Goal: Task Accomplishment & Management: Manage account settings

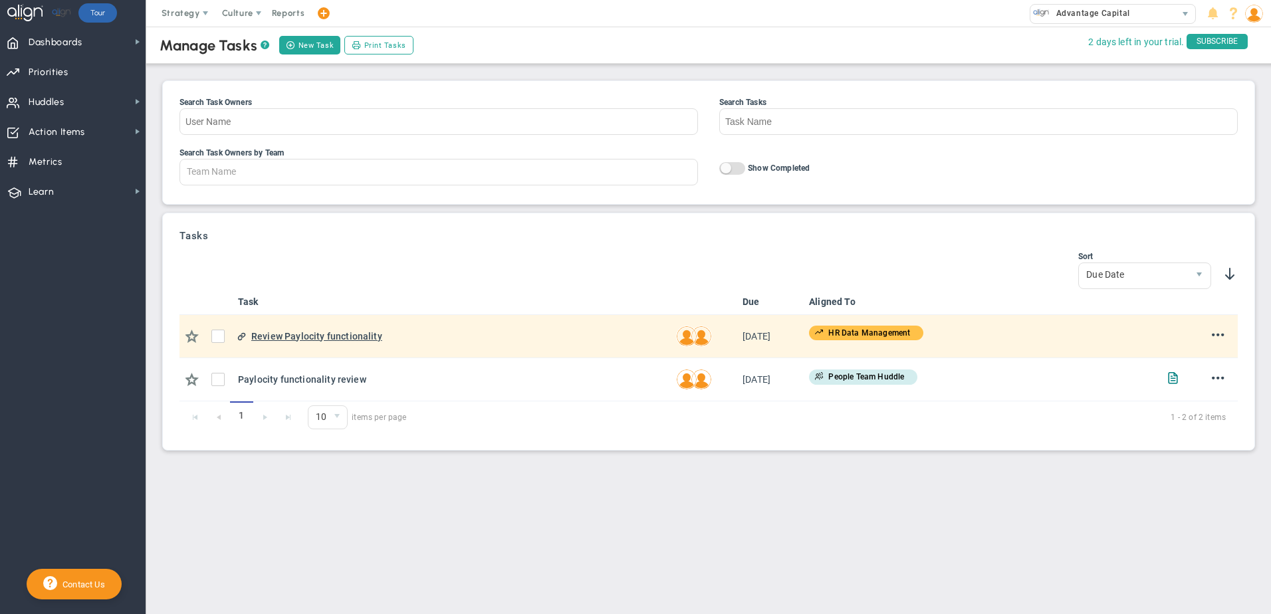
click at [339, 336] on div "Review Paylocity functionality" at bounding box center [458, 336] width 414 height 15
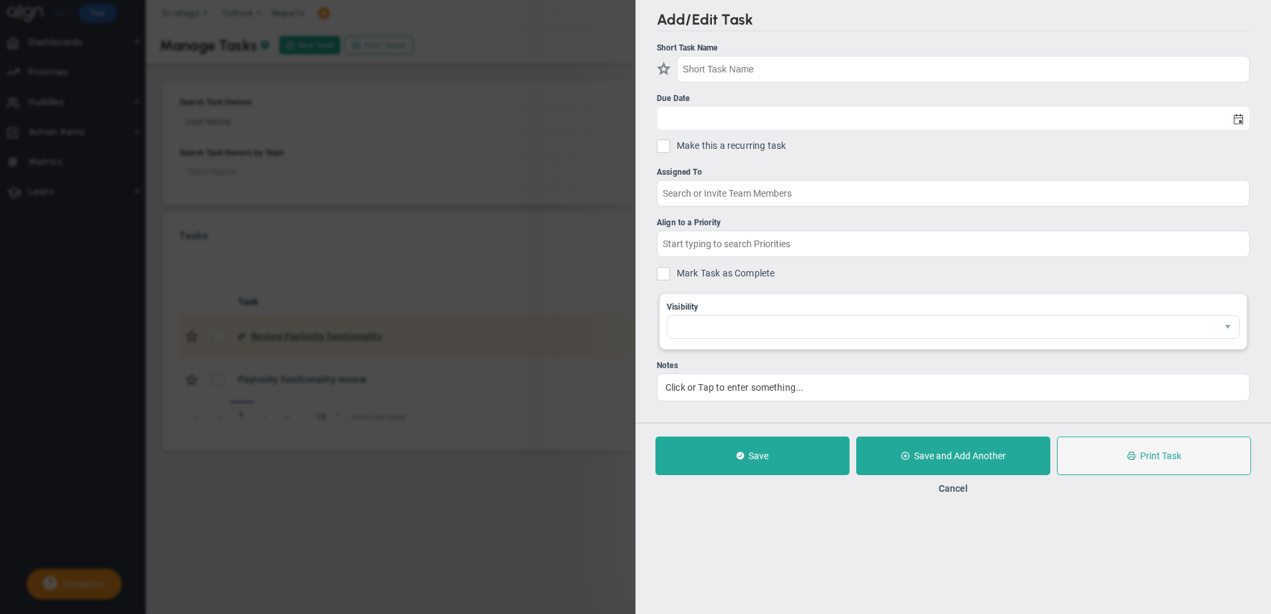
type input "Review Paylocity functionality"
type input "[DATE]"
type input "[PERSON_NAME]"
type input "HR Data Management"
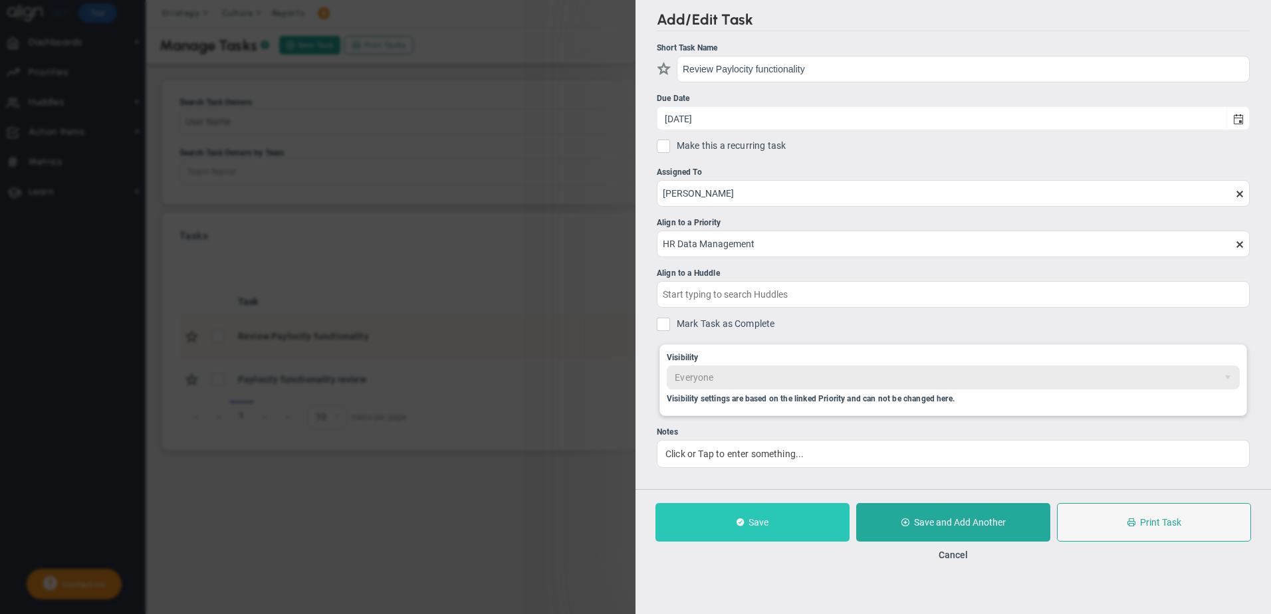
click at [724, 513] on button "Save" at bounding box center [752, 522] width 194 height 39
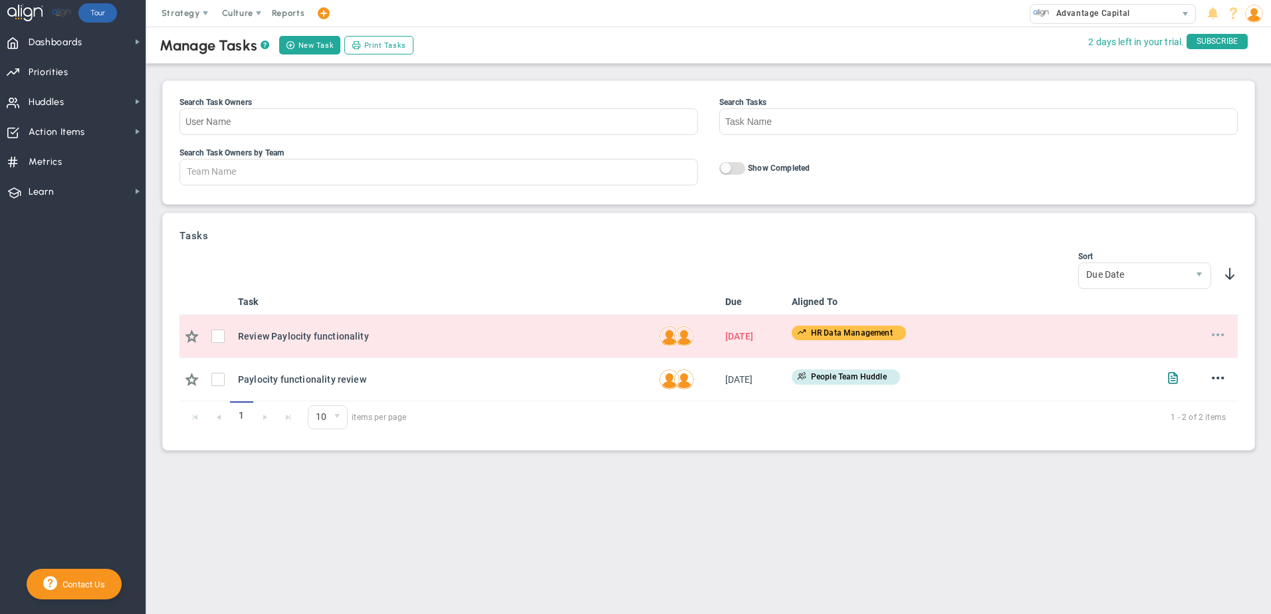
click at [1214, 340] on span at bounding box center [1218, 334] width 13 height 13
click at [955, 346] on td "HR Data Management No Huddle Selected" at bounding box center [972, 336] width 372 height 43
click at [217, 336] on input "checkbox" at bounding box center [221, 338] width 13 height 13
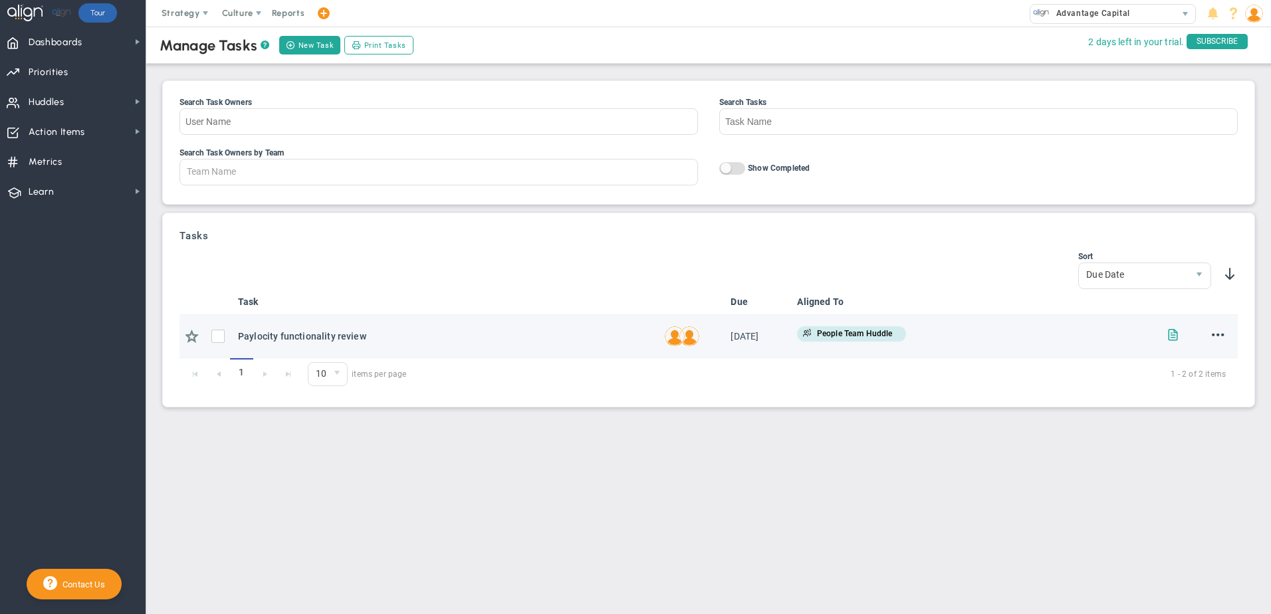
click at [1170, 335] on span at bounding box center [1172, 334] width 13 height 13
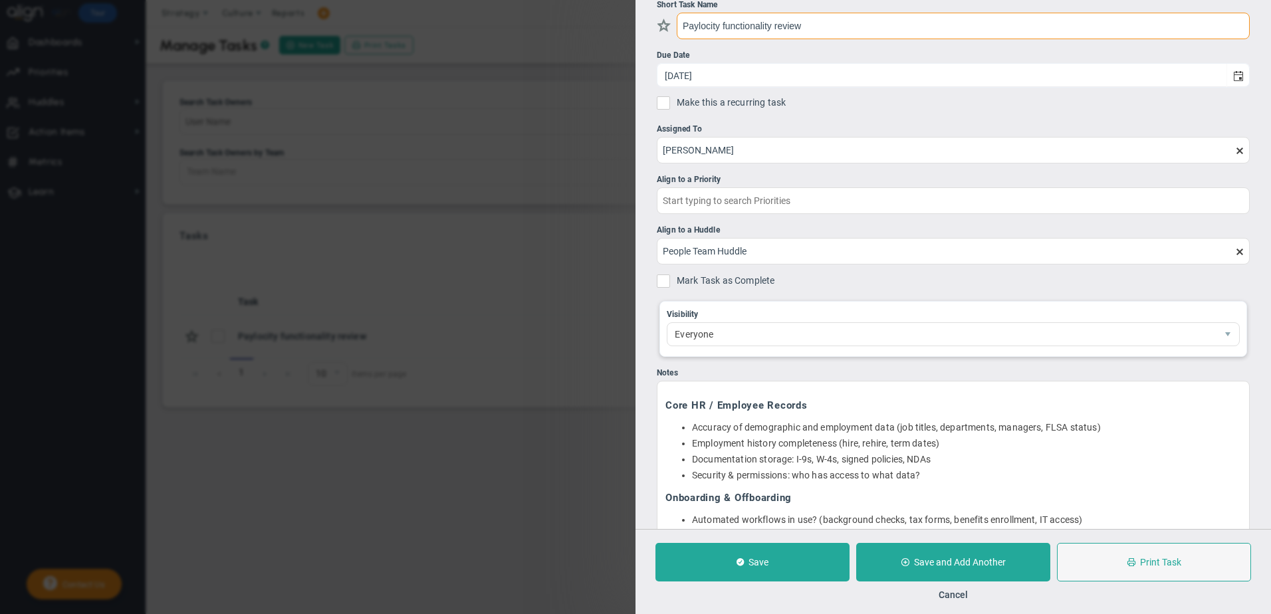
scroll to position [66, 0]
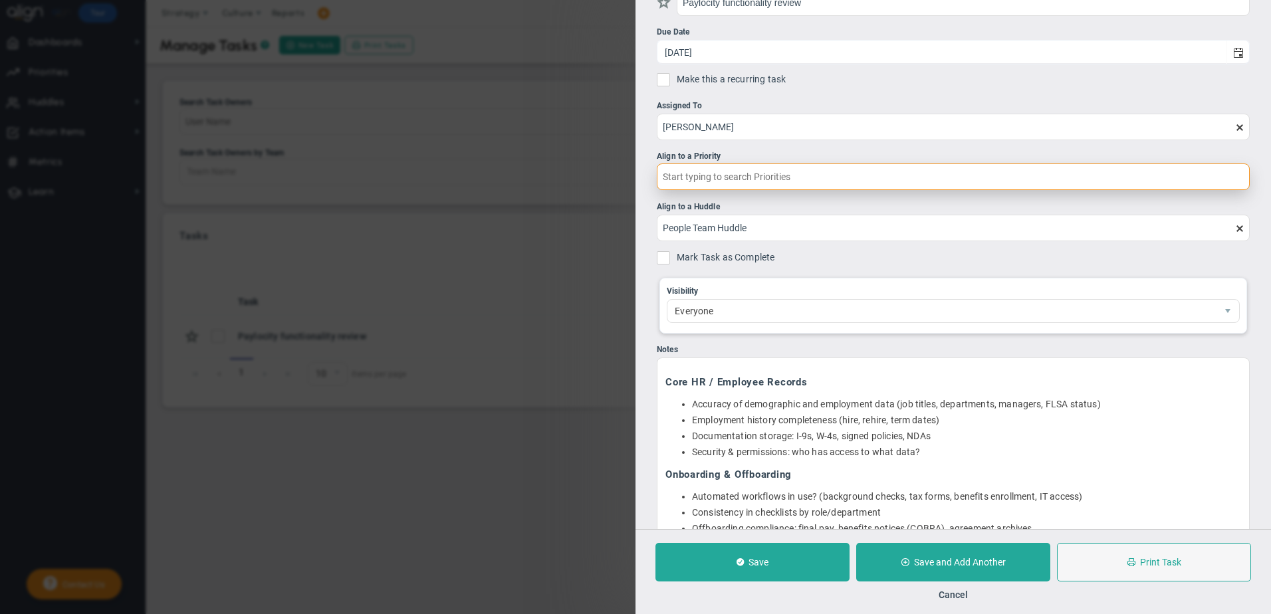
click at [726, 184] on input "text" at bounding box center [953, 176] width 593 height 27
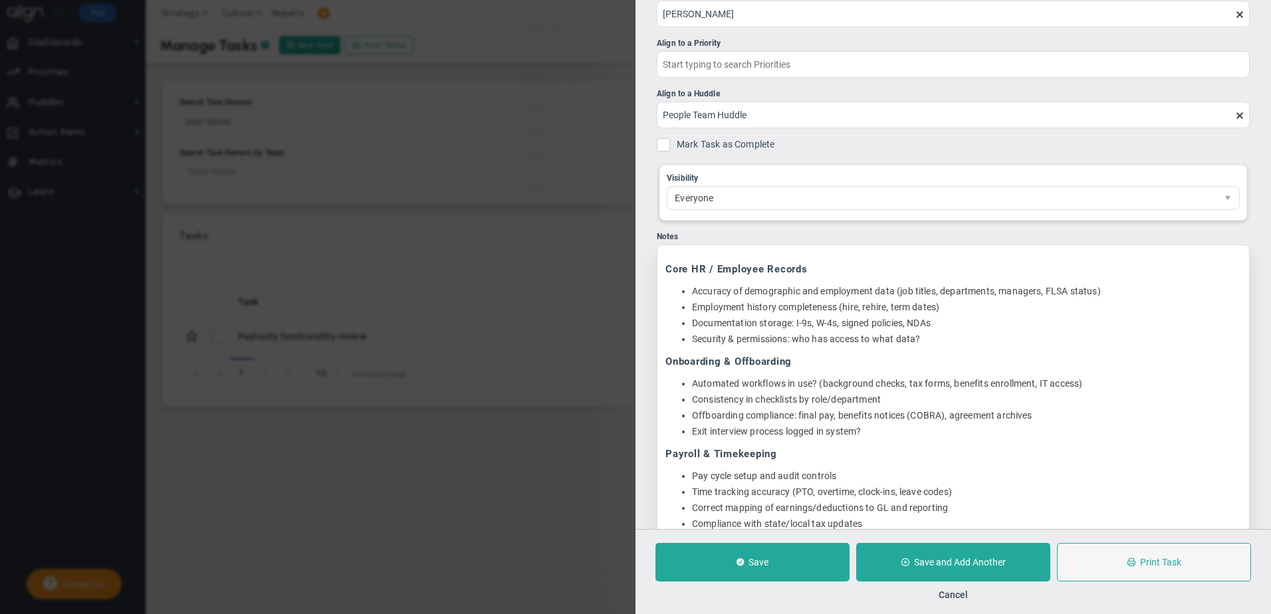
scroll to position [246, 0]
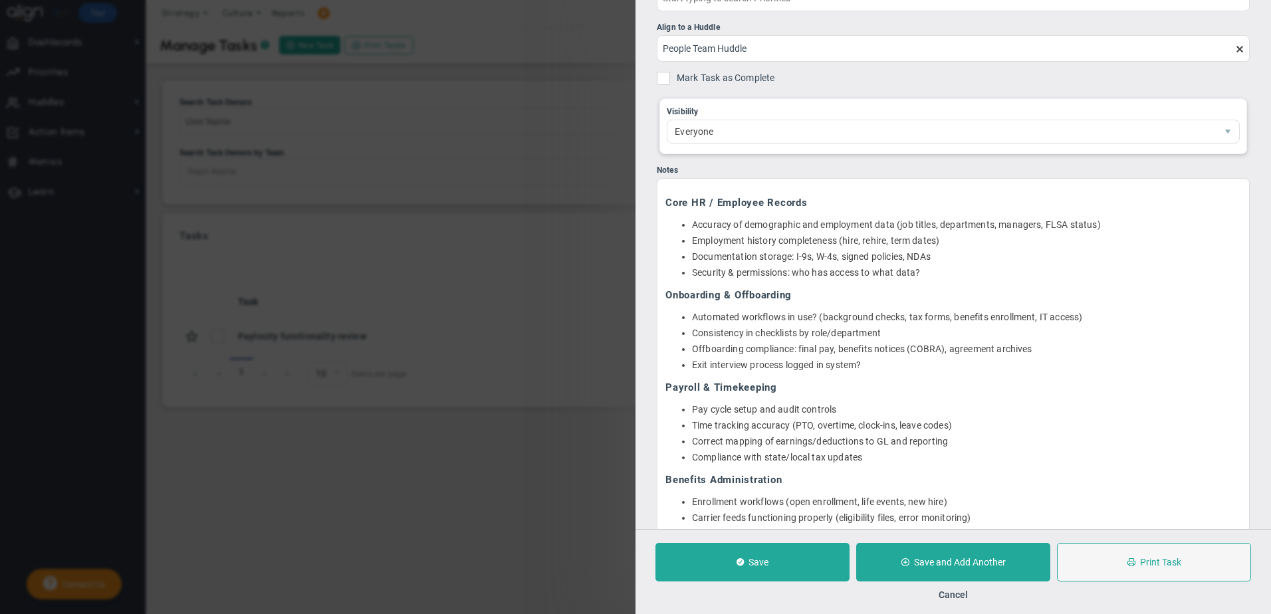
drag, startPoint x: 732, startPoint y: 558, endPoint x: 455, endPoint y: 454, distance: 296.7
click at [732, 558] on button "Save" at bounding box center [752, 562] width 194 height 39
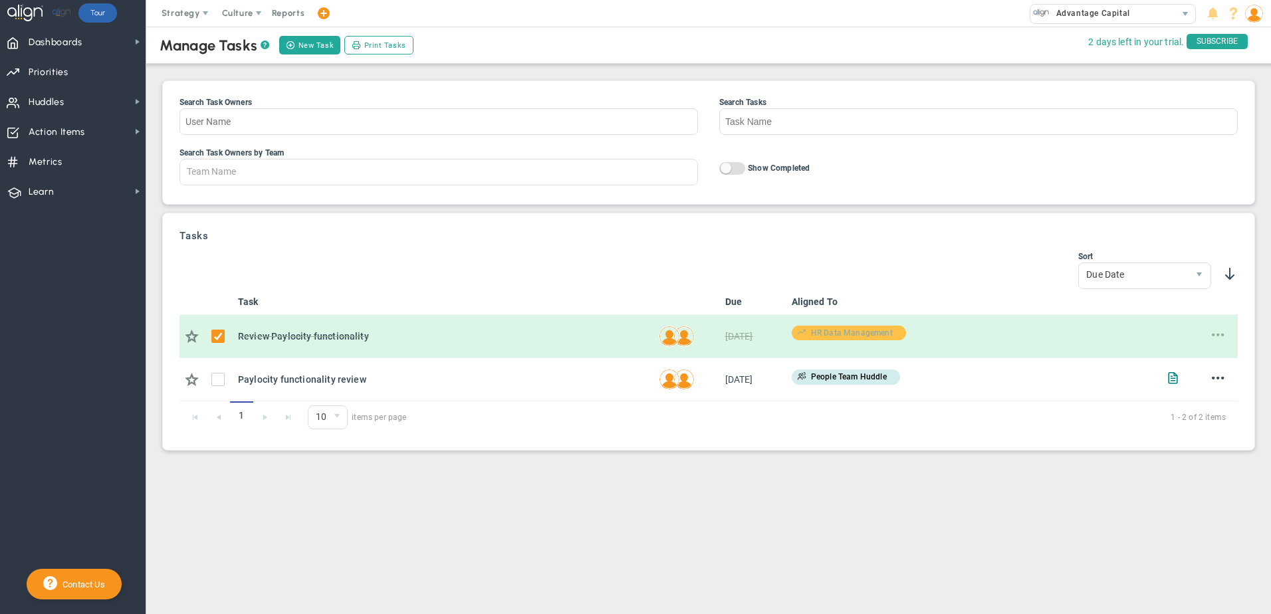
click at [625, 516] on main "Manage Tasks ? New Task Print Tasks Search Task Owners Search Tasks Search Task…" at bounding box center [708, 321] width 1124 height 588
